Goal: Task Accomplishment & Management: Manage account settings

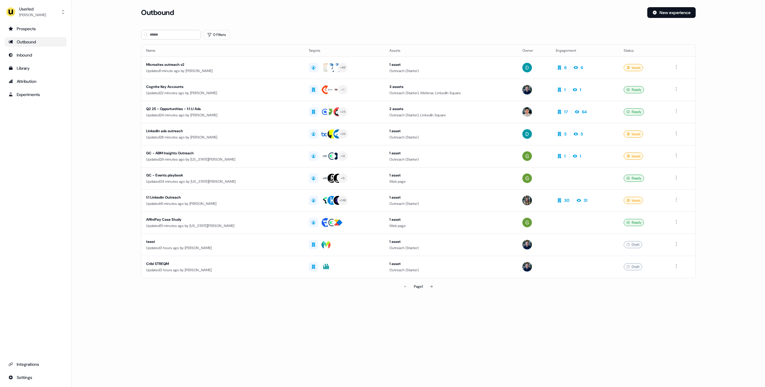
click at [123, 104] on main "Loading... Outbound New experience 0 Filters Name Targets Assets Owner Engageme…" at bounding box center [418, 158] width 693 height 302
click at [120, 200] on main "Loading... Outbound New experience 0 Filters Name Targets Assets Owner Engageme…" at bounding box center [418, 158] width 693 height 302
click at [29, 171] on div "Prospects Outbound Inbound Library Attribution Experiments Integrations Settings" at bounding box center [36, 203] width 62 height 358
click at [36, 163] on div "Prospects Outbound Inbound Library Attribution Experiments Integrations Settings" at bounding box center [36, 203] width 62 height 358
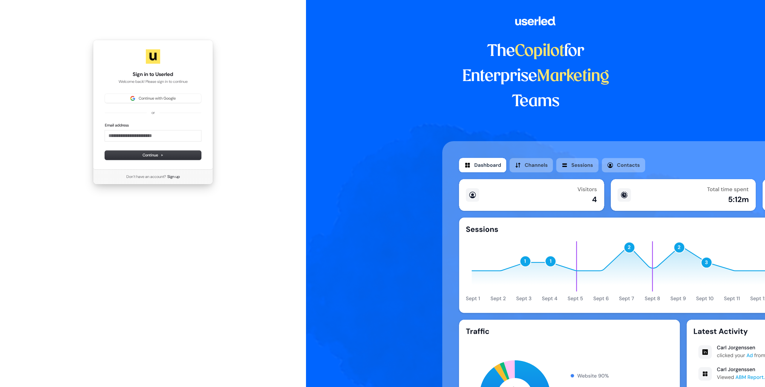
click at [74, 140] on div "Sign in to Userled Welcome back! Please sign in to continue Continue with Googl…" at bounding box center [153, 112] width 306 height 224
click at [297, 290] on div "Sign in to Userled Welcome back! Please sign in to continue Continue with Googl…" at bounding box center [153, 193] width 306 height 387
click at [150, 101] on span "Continue with Google" at bounding box center [157, 98] width 37 height 5
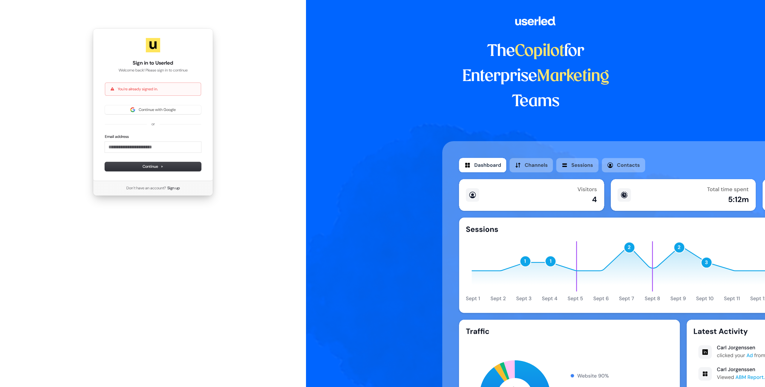
click at [432, 162] on div "The Copilot for Enterprise Marketing Teams" at bounding box center [535, 193] width 459 height 387
click at [73, 111] on div "Sign in to Userled Welcome back! Please sign in to continue You're already sign…" at bounding box center [153, 112] width 306 height 224
click at [143, 106] on button "Continue with Google" at bounding box center [153, 109] width 96 height 9
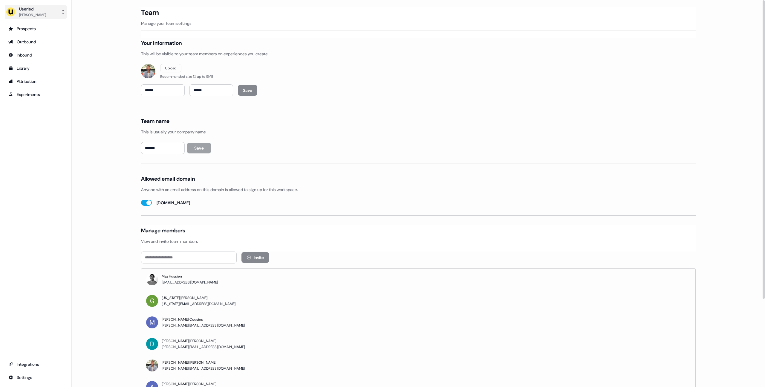
click at [34, 18] on div "[PERSON_NAME]" at bounding box center [32, 15] width 27 height 6
click at [37, 27] on div "Impersonate (Admin)" at bounding box center [35, 28] width 57 height 11
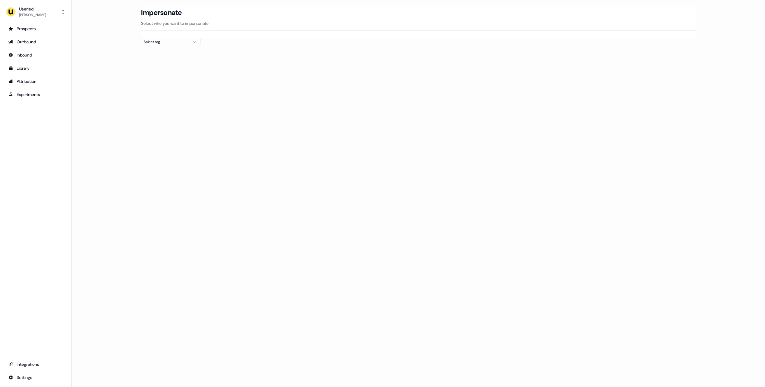
click at [168, 44] on div "Select org" at bounding box center [166, 42] width 45 height 6
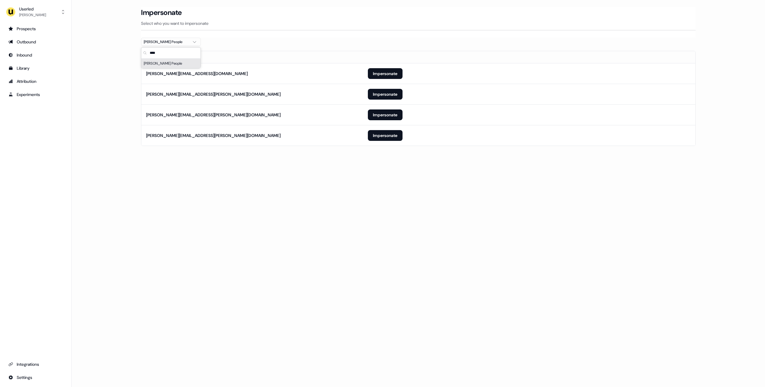
type input "****"
click at [184, 247] on div "Loading... Impersonate Select who you want to impersonate [PERSON_NAME] People …" at bounding box center [418, 193] width 693 height 387
click at [379, 73] on button "Impersonate" at bounding box center [385, 73] width 35 height 11
